Goal: Information Seeking & Learning: Compare options

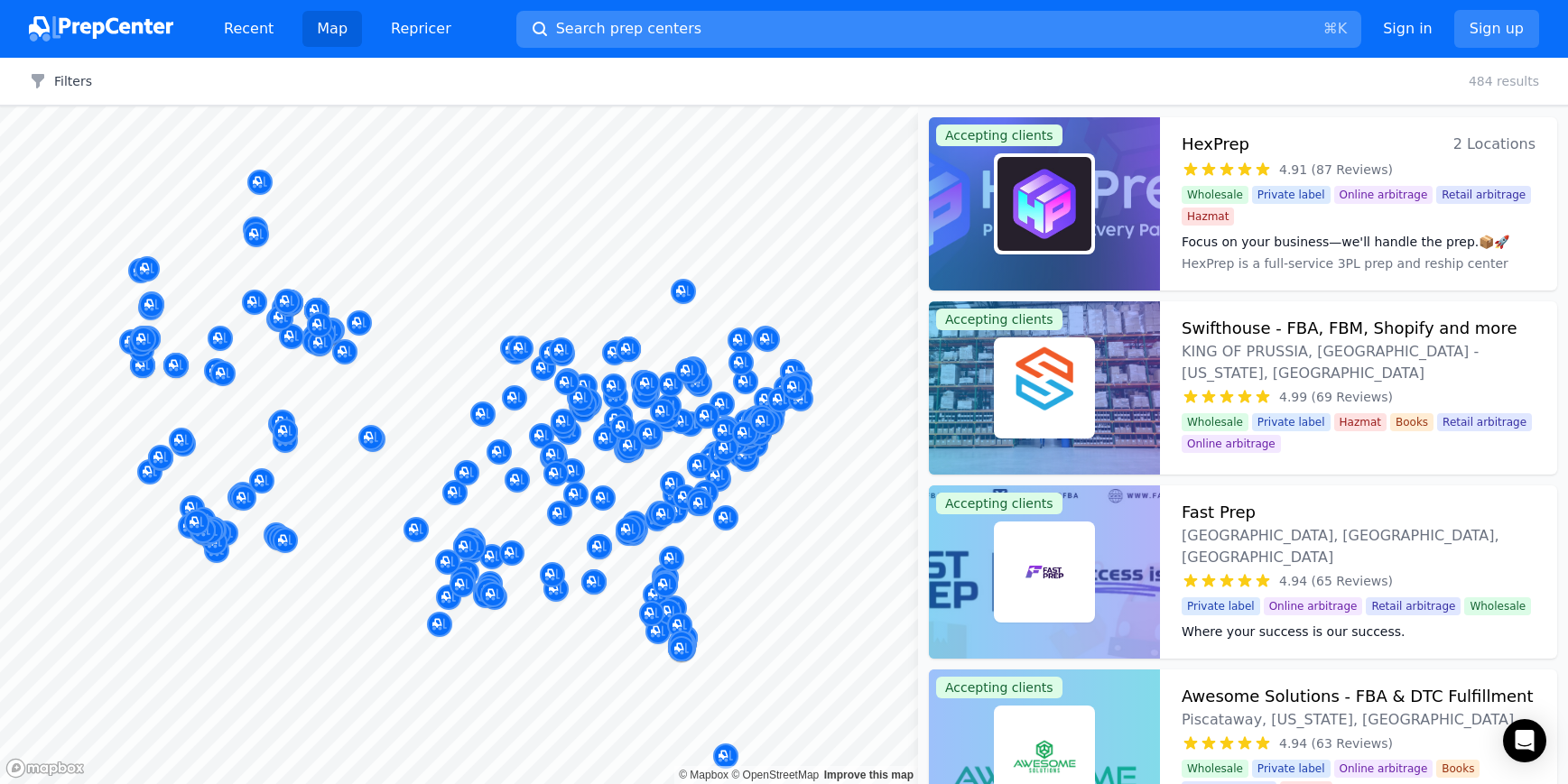
click at [756, 34] on button "Search prep centers ⌘ K" at bounding box center [939, 30] width 845 height 37
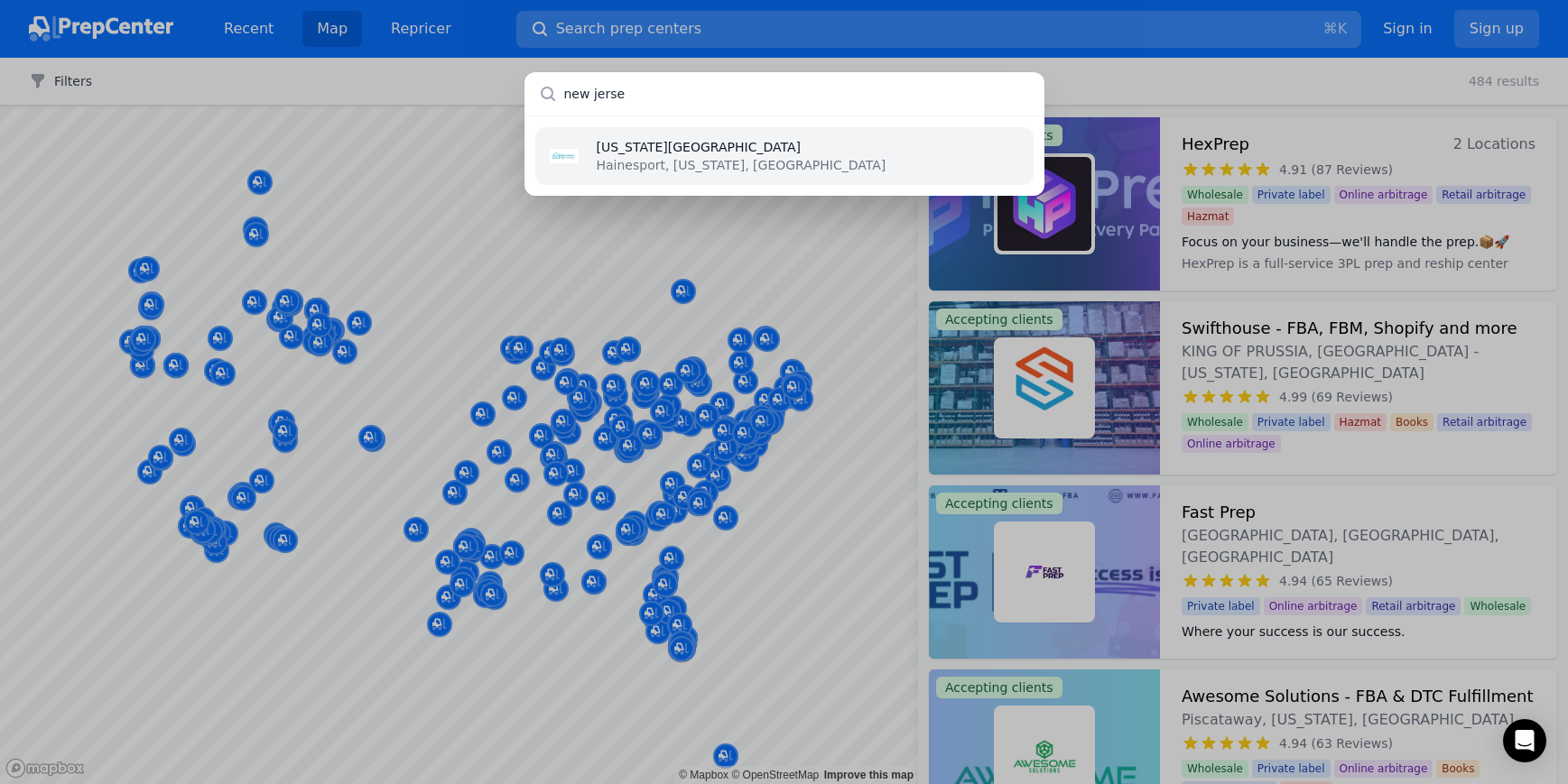
type input "new jersey"
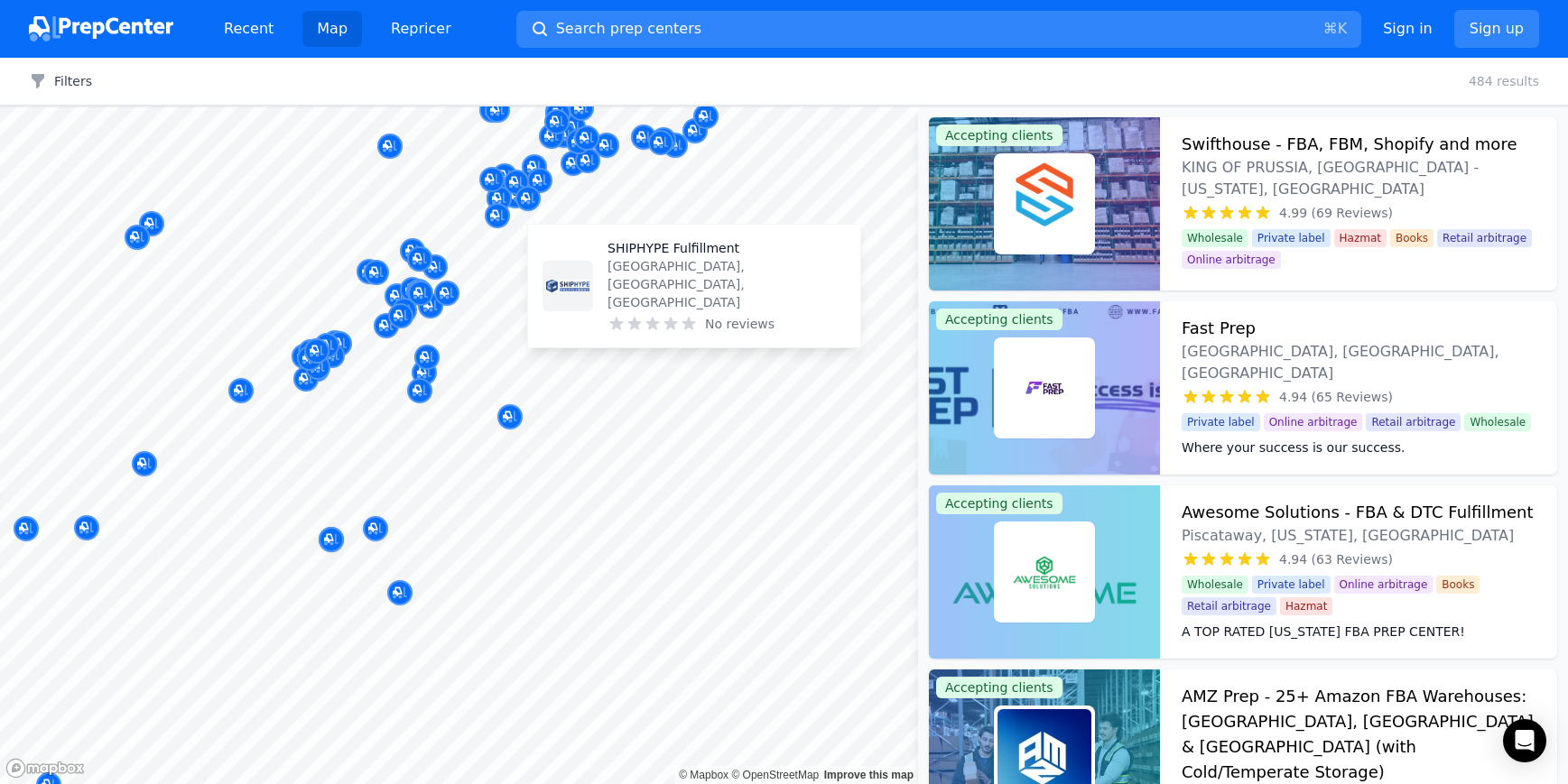
click at [715, 271] on div "SHIPHYPE Fulfillment North York, Ontario, CA No reviews" at bounding box center [694, 285] width 318 height 108
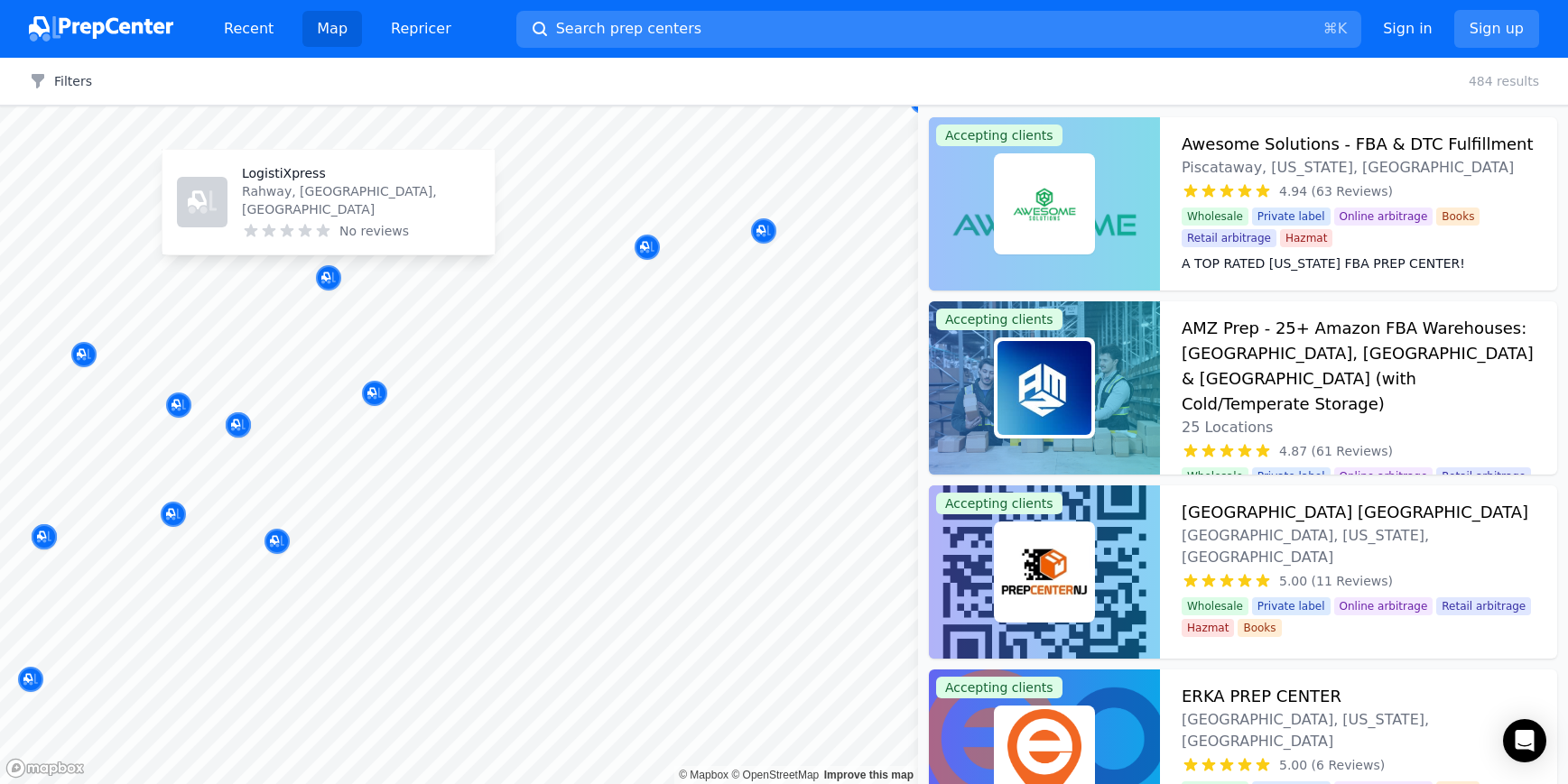
click at [281, 183] on p "LogistiXpress" at bounding box center [360, 172] width 238 height 18
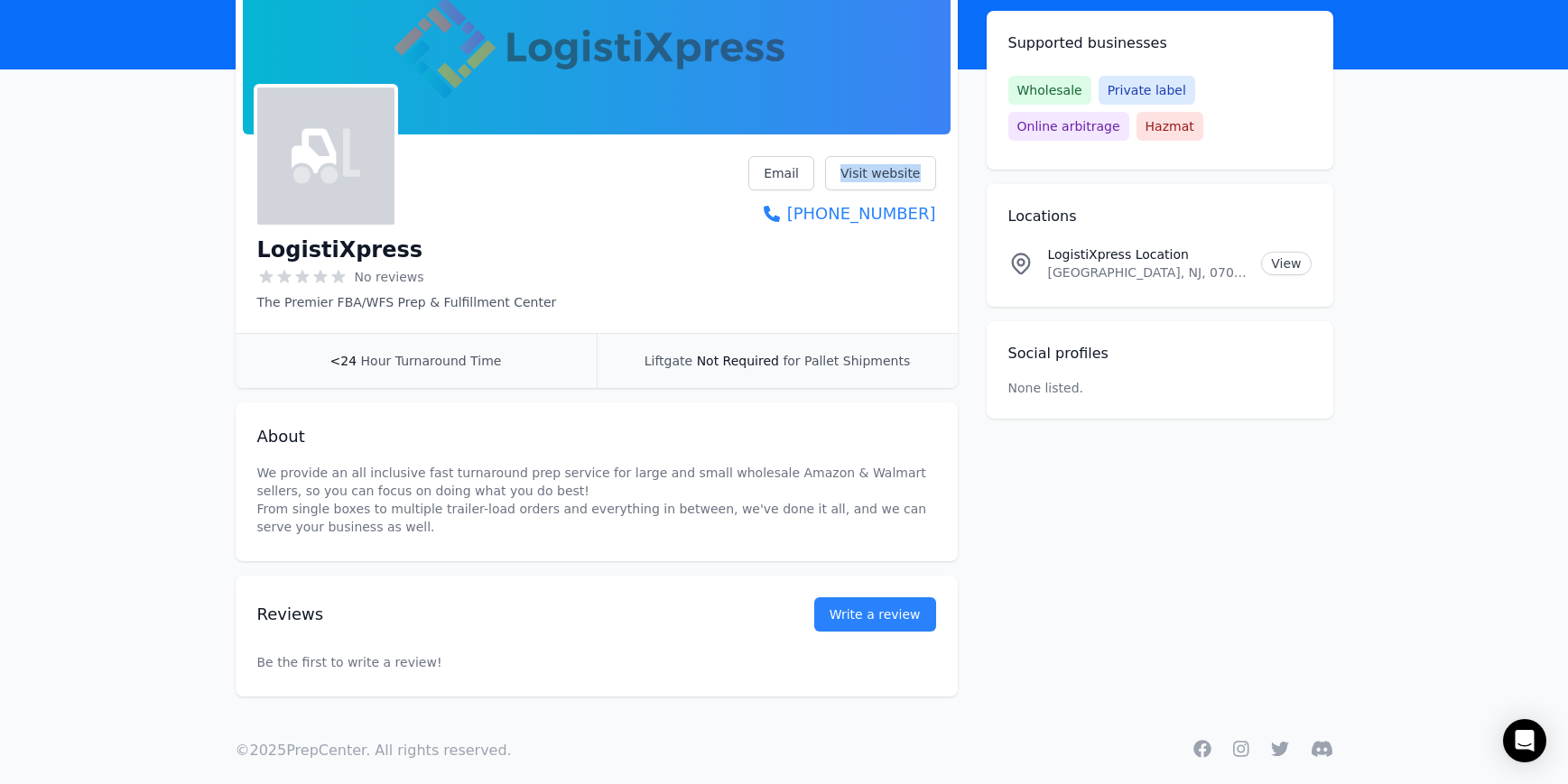
scroll to position [183, 0]
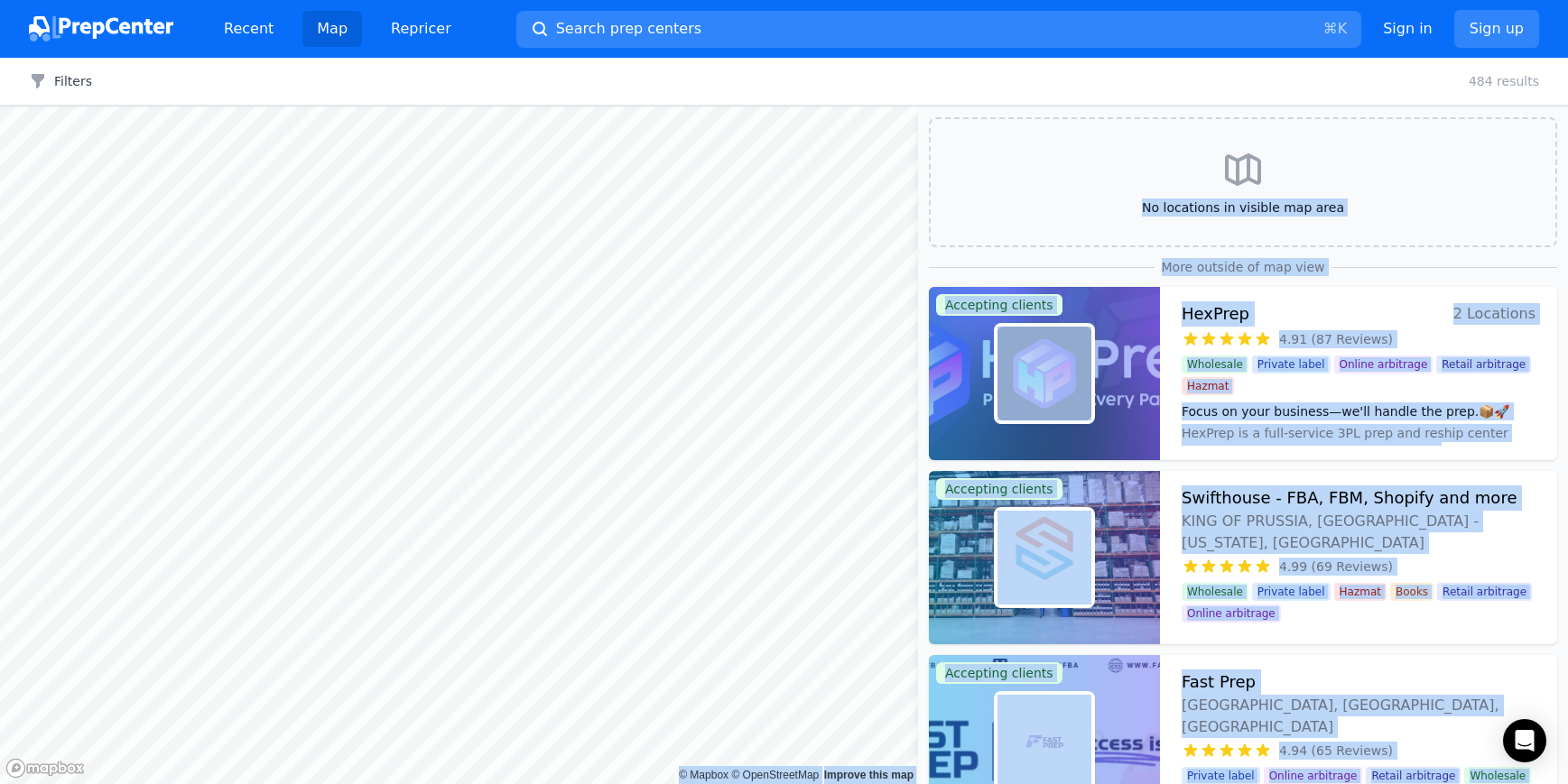
click at [835, 759] on body "Recent Map Repricer Search prep centers ⌘ K Open main menu Sign in Sign up Filt…" at bounding box center [784, 392] width 1568 height 784
click at [957, 262] on div "More outside of map view" at bounding box center [1243, 267] width 628 height 18
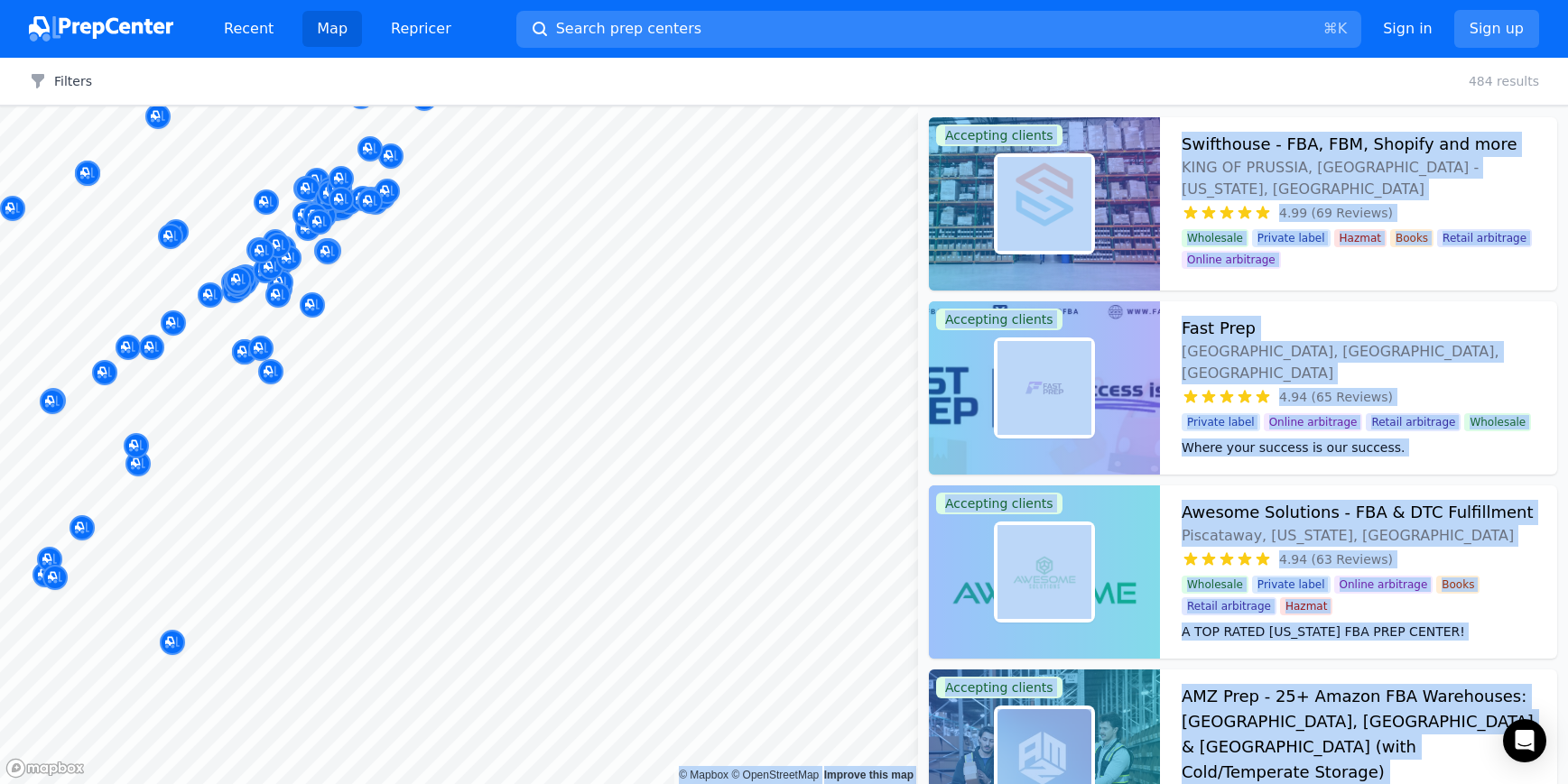
click at [711, 599] on body "Recent Map Repricer Search prep centers ⌘ K Open main menu Sign in Sign up Filt…" at bounding box center [784, 392] width 1568 height 784
click at [990, 118] on div at bounding box center [1043, 204] width 231 height 173
